Goal: Information Seeking & Learning: Learn about a topic

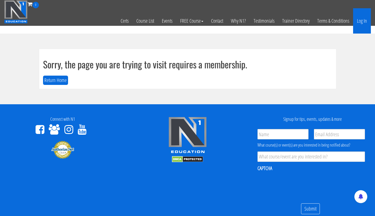
click at [362, 24] on link "Log In" at bounding box center [362, 20] width 18 height 25
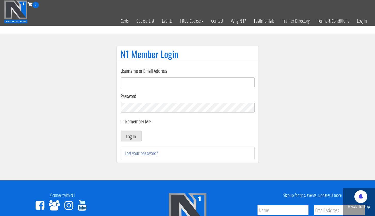
type input "[PERSON_NAME][EMAIL_ADDRESS][PERSON_NAME][DOMAIN_NAME]"
click at [132, 135] on button "Log In" at bounding box center [131, 136] width 21 height 11
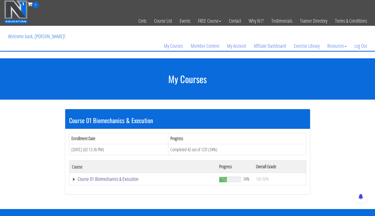
click at [121, 182] on link "Course 01 Biomechanics & Execution" at bounding box center [143, 178] width 142 height 5
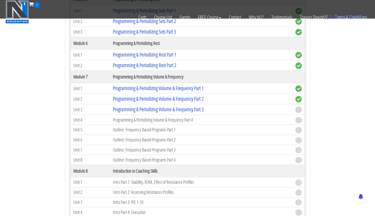
scroll to position [584, 0]
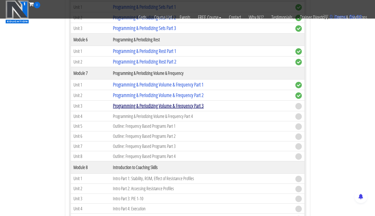
click at [188, 109] on link "Programming & Periodizing Volume & Frequency Part 3" at bounding box center [158, 105] width 91 height 7
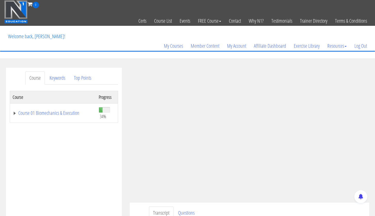
scroll to position [78, 0]
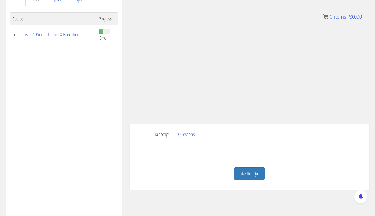
click at [301, 162] on div "Take the Quiz" at bounding box center [250, 173] width 232 height 25
click at [251, 172] on link "Take the Quiz" at bounding box center [249, 173] width 31 height 13
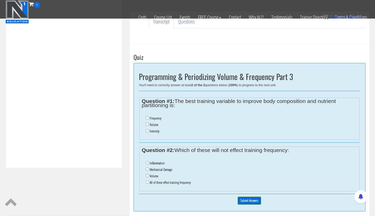
scroll to position [161, 0]
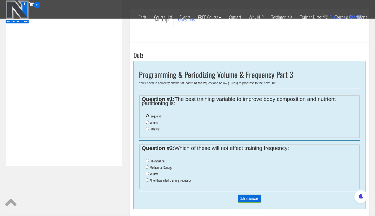
click at [147, 115] on input "Frequency" at bounding box center [147, 115] width 3 height 3
radio input "true"
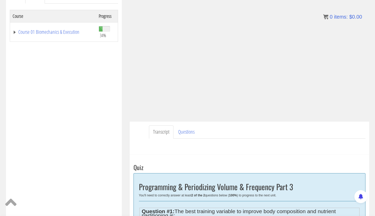
scroll to position [85, 0]
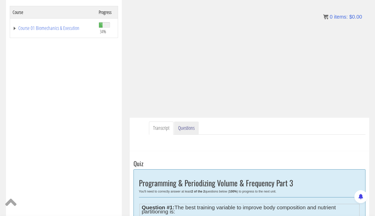
click at [190, 130] on link "Questions" at bounding box center [186, 127] width 25 height 13
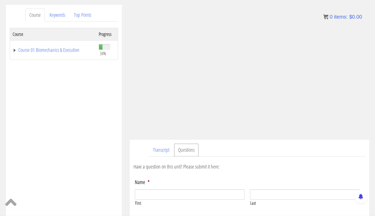
scroll to position [64, 0]
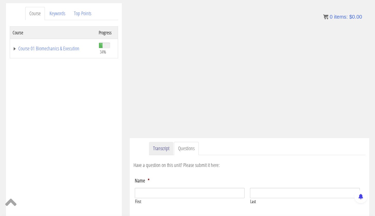
click at [161, 147] on link "Transcript" at bounding box center [161, 148] width 25 height 13
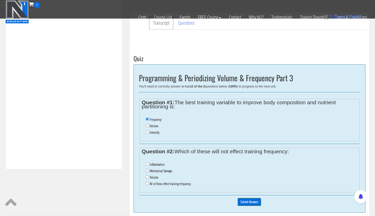
scroll to position [160, 0]
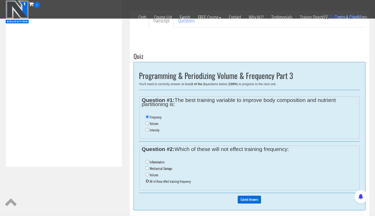
click at [147, 181] on input "All of these effect training frequency" at bounding box center [147, 180] width 3 height 3
radio input "true"
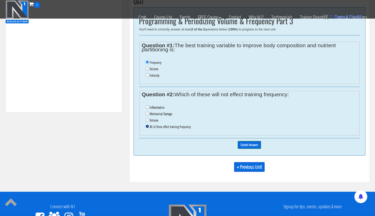
scroll to position [222, 0]
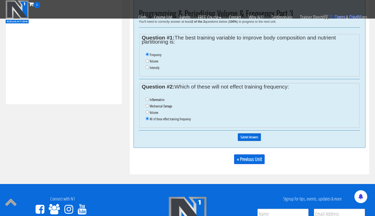
click at [255, 138] on input "Submit Answers" at bounding box center [249, 137] width 23 height 8
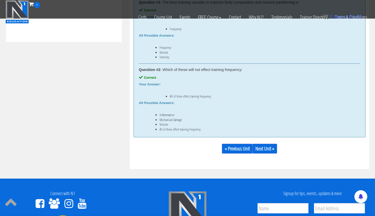
scroll to position [322, 0]
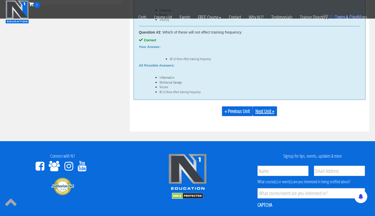
click at [266, 113] on link "Next Unit »" at bounding box center [265, 111] width 25 height 10
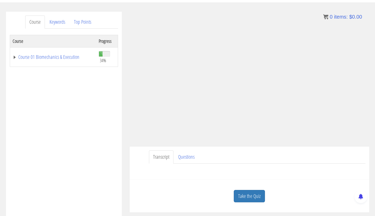
scroll to position [57, 0]
